Goal: Information Seeking & Learning: Find specific fact

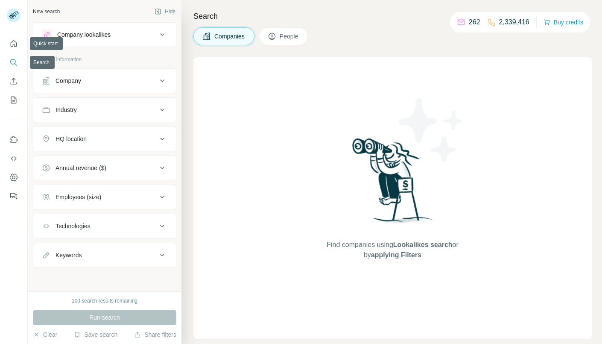
click at [16, 63] on icon "Search" at bounding box center [13, 62] width 9 height 9
click at [123, 78] on div "Company" at bounding box center [99, 80] width 115 height 9
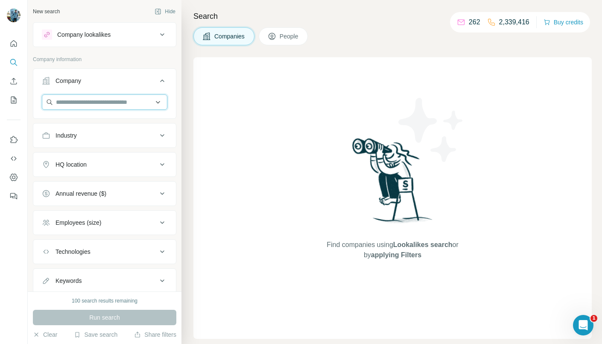
click at [114, 97] on input "text" at bounding box center [105, 101] width 126 height 15
paste input "**********"
drag, startPoint x: 91, startPoint y: 103, endPoint x: 0, endPoint y: 77, distance: 94.6
click at [0, 77] on div "**********" at bounding box center [301, 172] width 602 height 344
type input "**********"
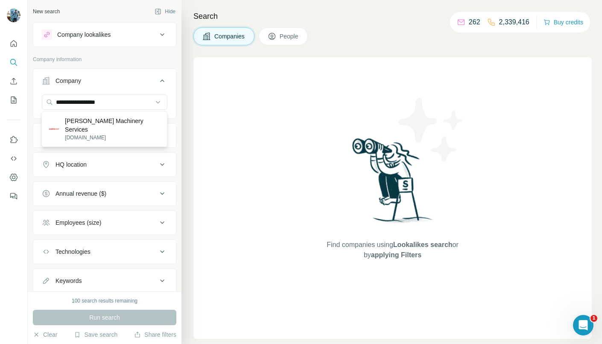
click at [109, 137] on div "[PERSON_NAME] Machinery Services [DOMAIN_NAME]" at bounding box center [104, 129] width 126 height 36
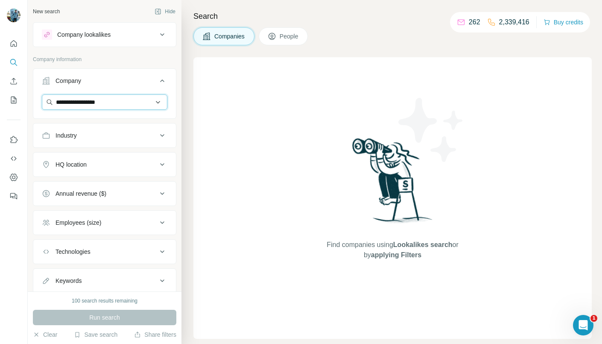
click at [120, 103] on input "**********" at bounding box center [105, 101] width 126 height 15
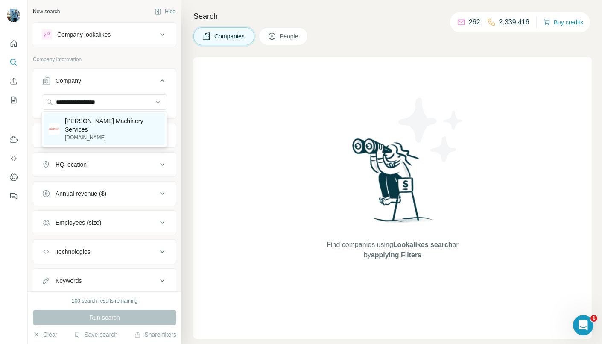
click at [123, 134] on p "[DOMAIN_NAME]" at bounding box center [112, 138] width 95 height 8
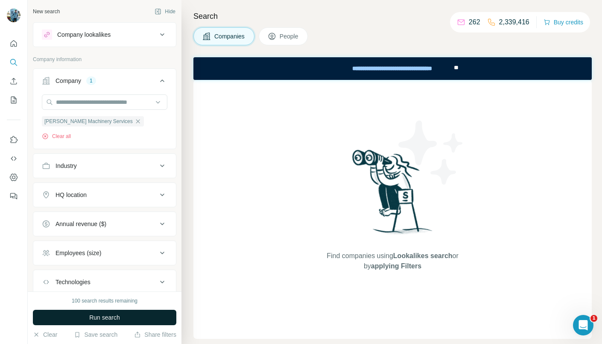
click at [126, 319] on button "Run search" at bounding box center [105, 317] width 144 height 15
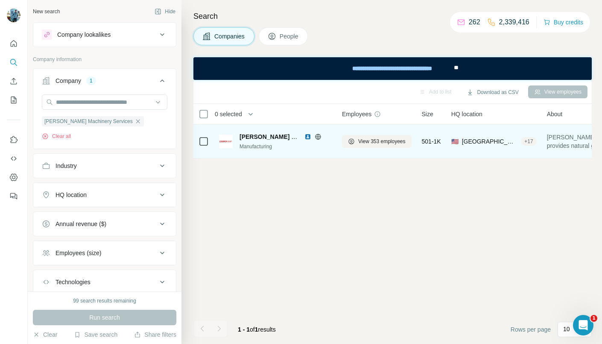
click at [264, 138] on span "[PERSON_NAME] Machinery Services" at bounding box center [294, 136] width 108 height 7
click at [210, 140] on td at bounding box center [203, 141] width 21 height 34
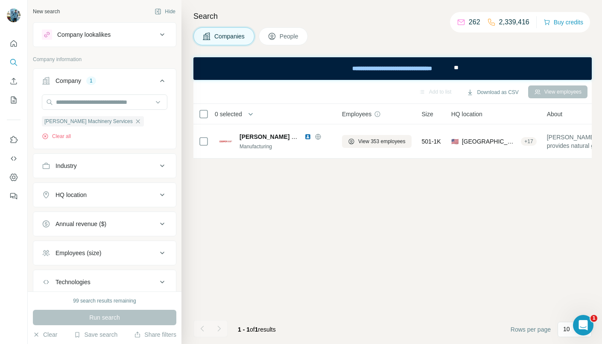
click at [292, 36] on span "People" at bounding box center [290, 36] width 20 height 9
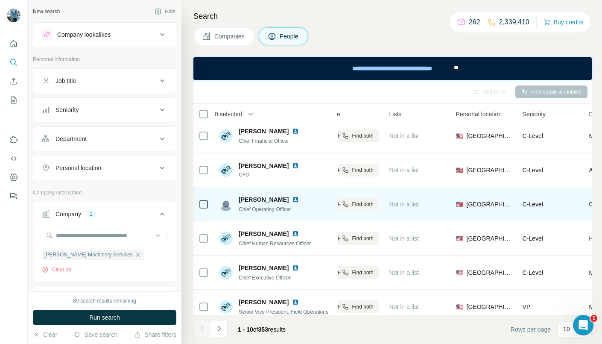
scroll to position [5, 237]
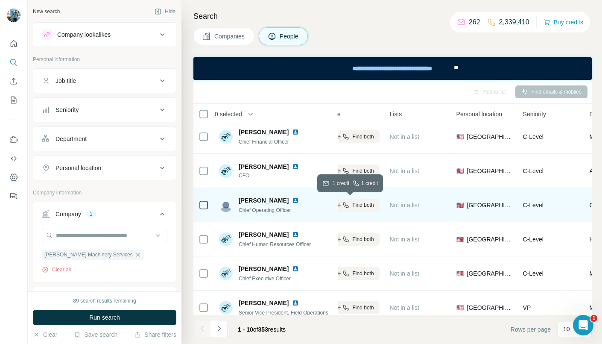
click at [362, 205] on span "Find both" at bounding box center [363, 205] width 21 height 8
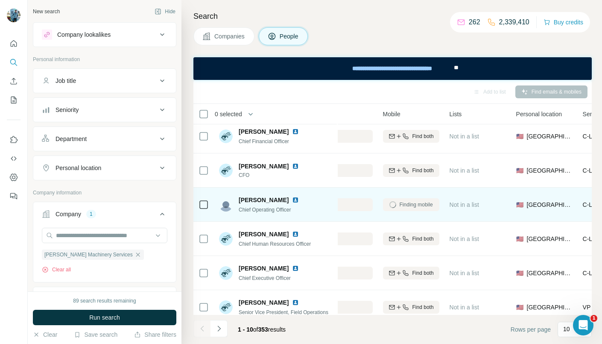
scroll to position [6, 177]
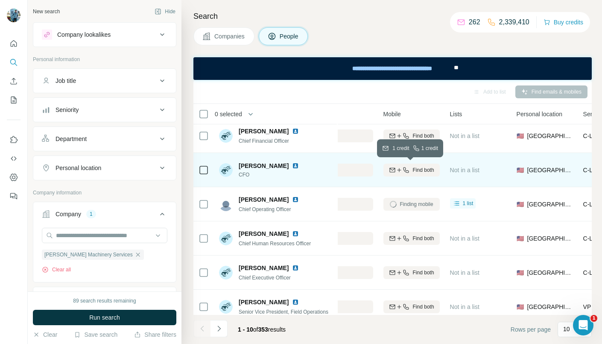
click at [410, 169] on div "Find both" at bounding box center [412, 170] width 56 height 8
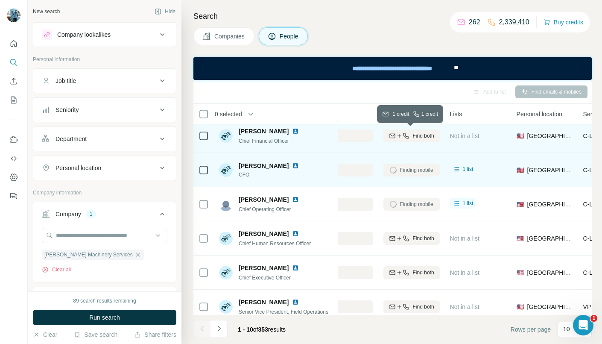
click at [417, 135] on span "Find both" at bounding box center [423, 136] width 21 height 8
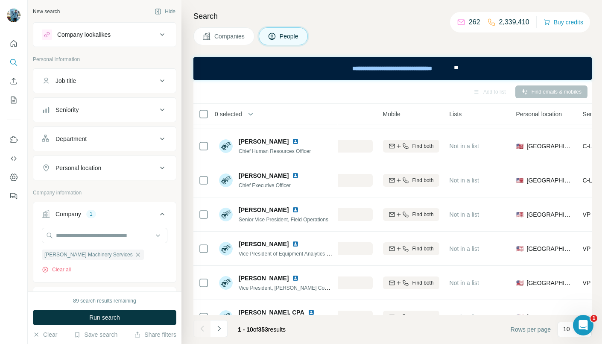
scroll to position [97, 177]
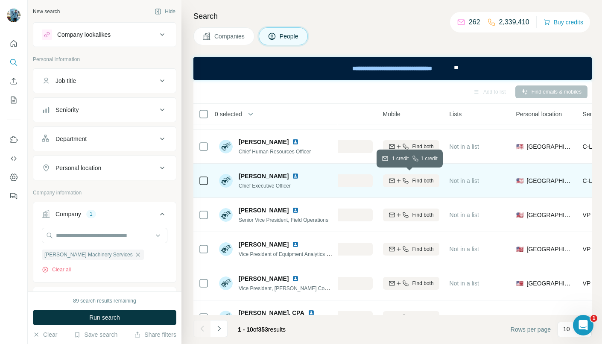
click at [416, 179] on span "Find both" at bounding box center [423, 181] width 21 height 8
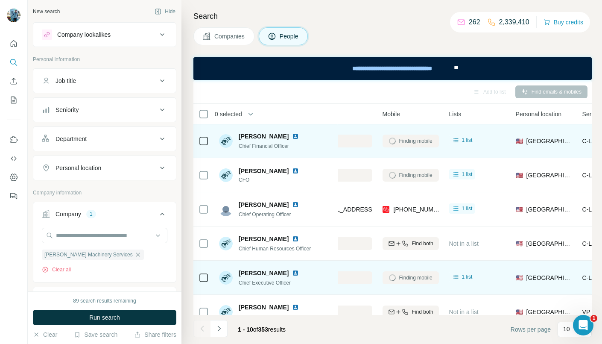
scroll to position [0, 178]
